Goal: Information Seeking & Learning: Check status

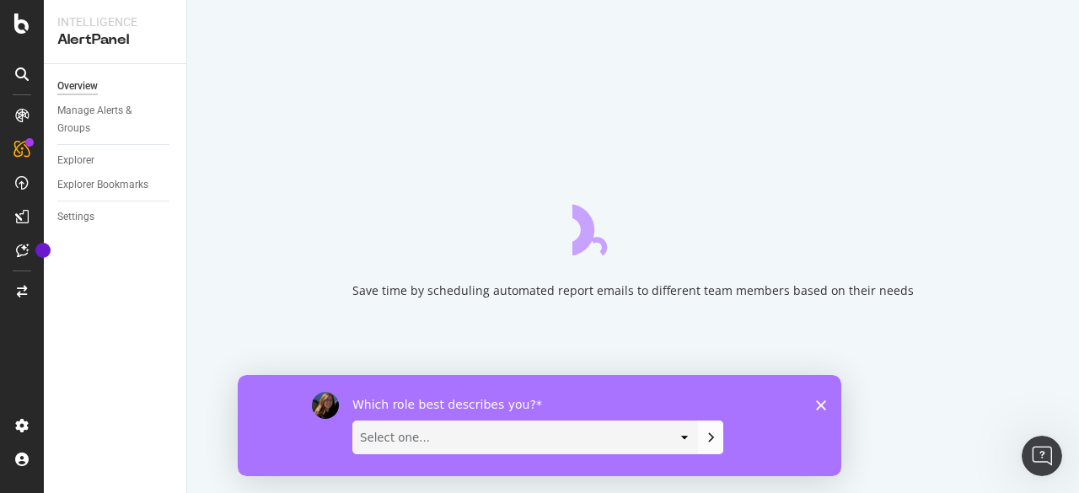
click at [821, 409] on icon "Close survey" at bounding box center [821, 404] width 10 height 10
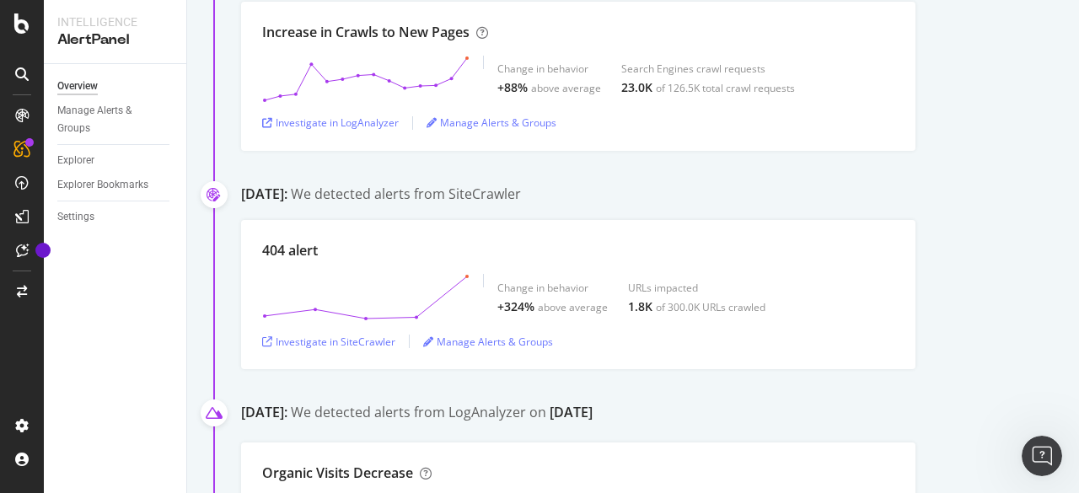
scroll to position [1095, 0]
